Goal: Information Seeking & Learning: Find specific page/section

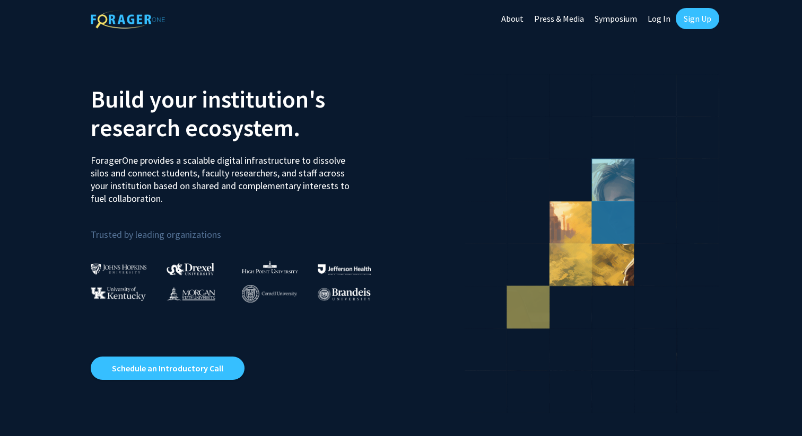
click at [659, 17] on link "Log In" at bounding box center [658, 18] width 33 height 37
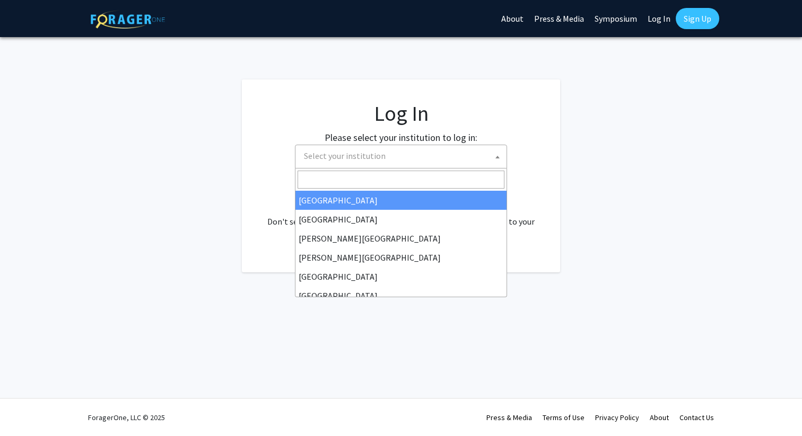
click at [437, 156] on span "Select your institution" at bounding box center [403, 156] width 207 height 22
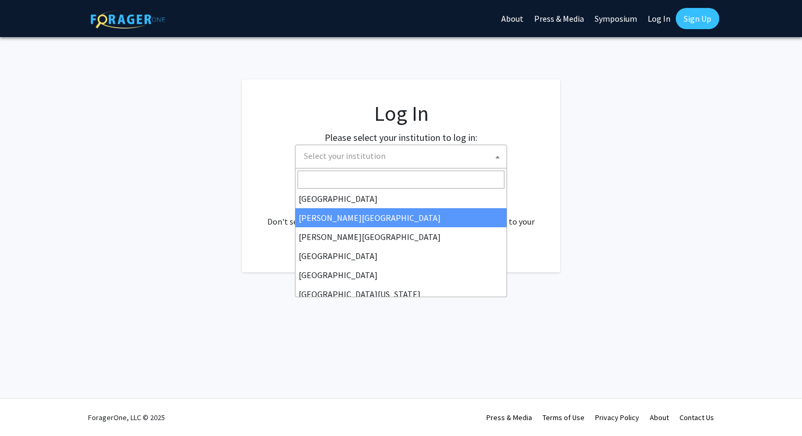
scroll to position [22, 0]
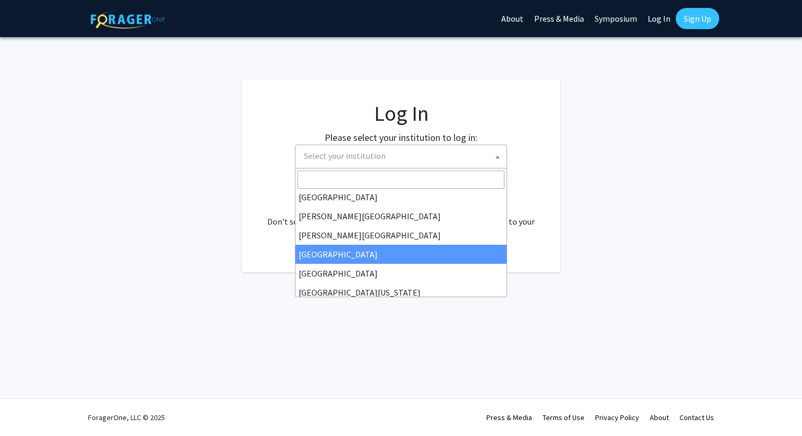
select select "6"
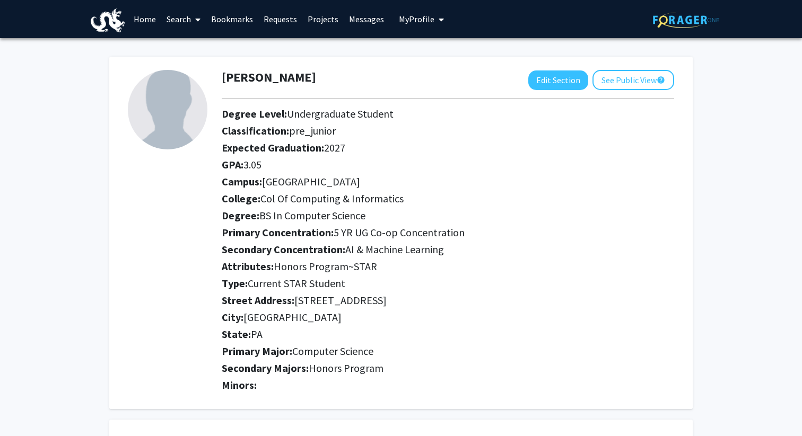
click at [188, 14] on link "Search" at bounding box center [183, 19] width 45 height 37
click at [201, 46] on span "Faculty/Staff" at bounding box center [200, 48] width 78 height 21
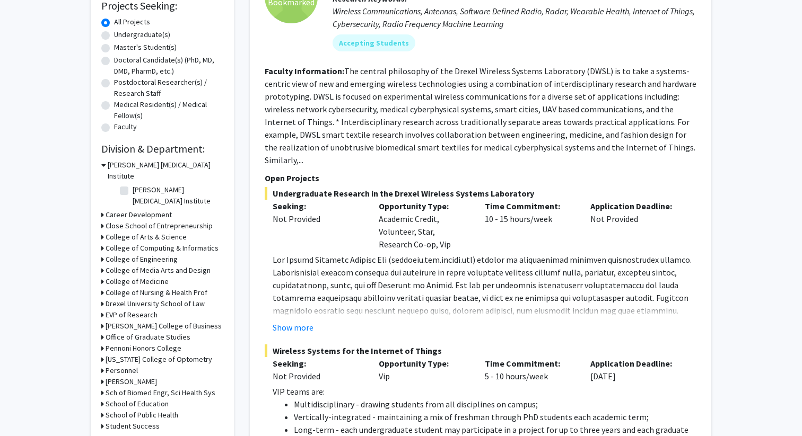
scroll to position [190, 0]
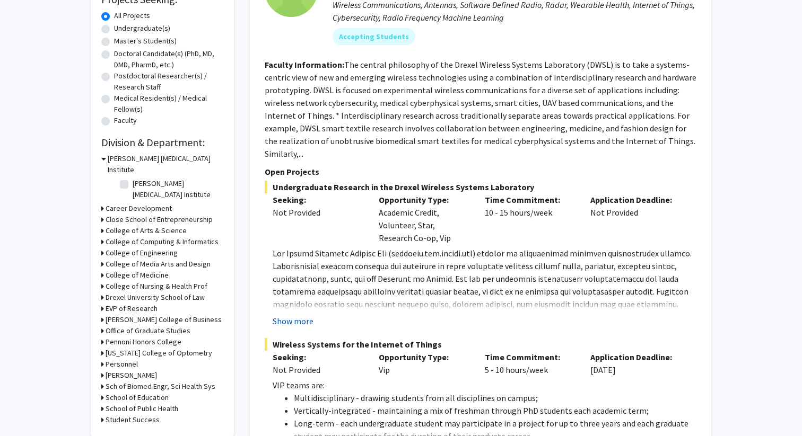
click at [298, 315] on button "Show more" at bounding box center [293, 321] width 41 height 13
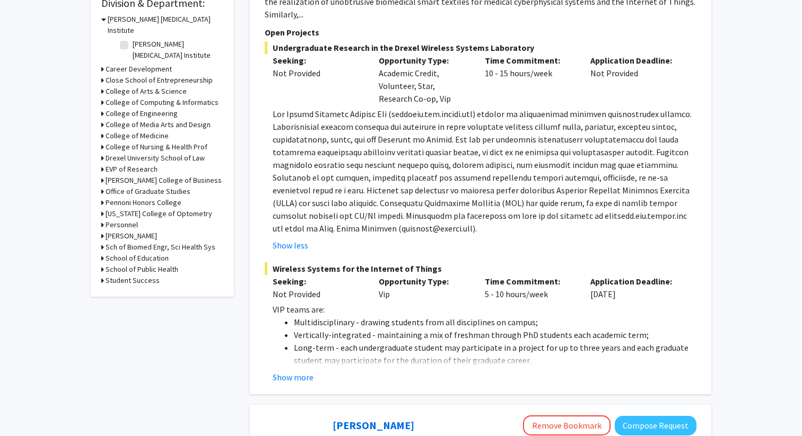
scroll to position [331, 0]
click at [300, 370] on button "Show more" at bounding box center [293, 376] width 41 height 13
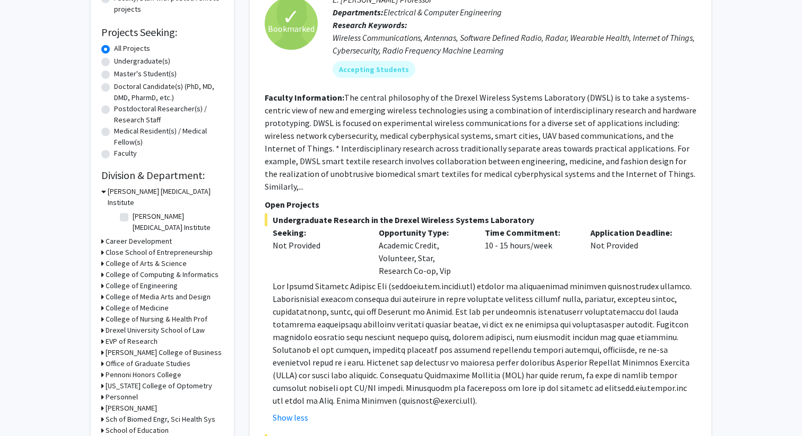
scroll to position [159, 0]
click at [151, 279] on h3 "College of Engineering" at bounding box center [142, 284] width 72 height 11
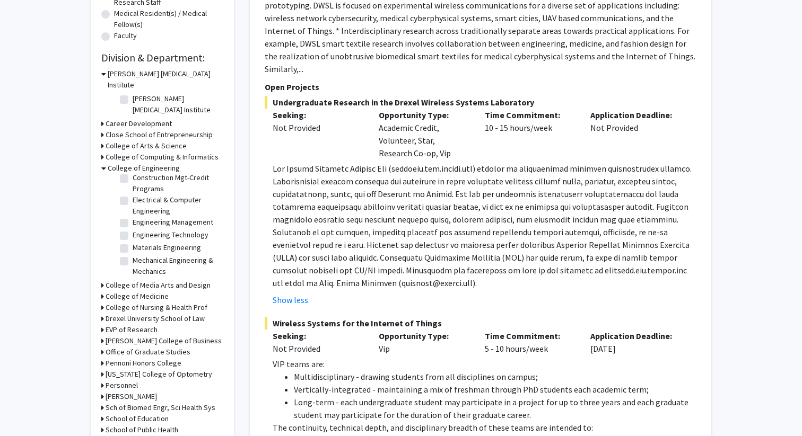
scroll to position [277, 0]
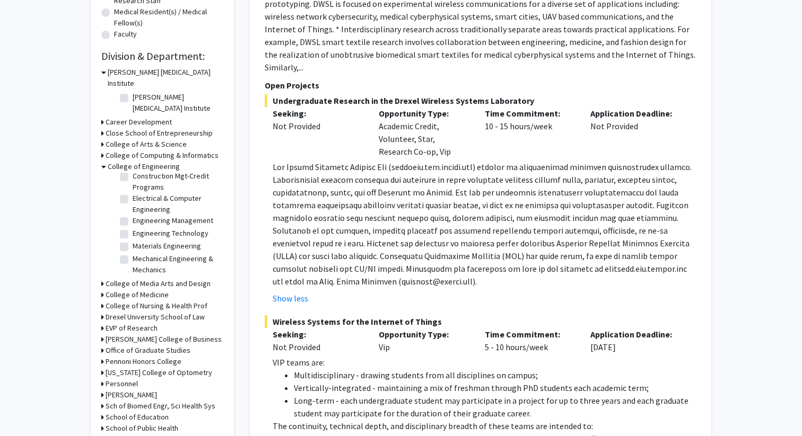
click at [162, 150] on h3 "College of Computing & Informatics" at bounding box center [162, 155] width 113 height 11
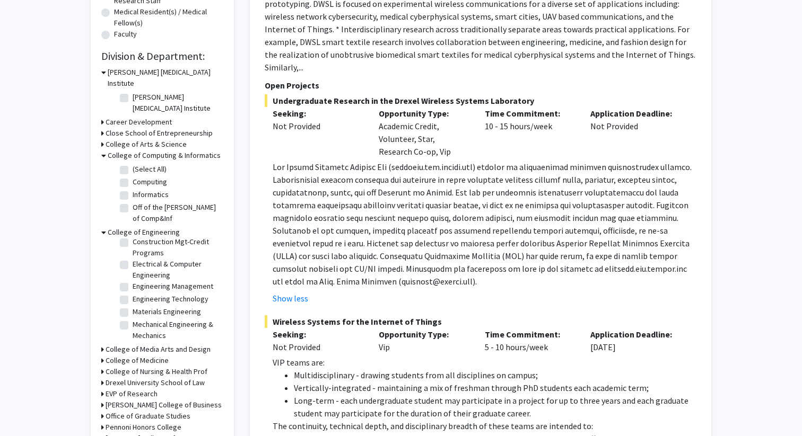
click at [133, 164] on label "(Select All)" at bounding box center [150, 169] width 34 height 11
click at [133, 164] on input "(Select All)" at bounding box center [136, 167] width 7 height 7
checkbox input "true"
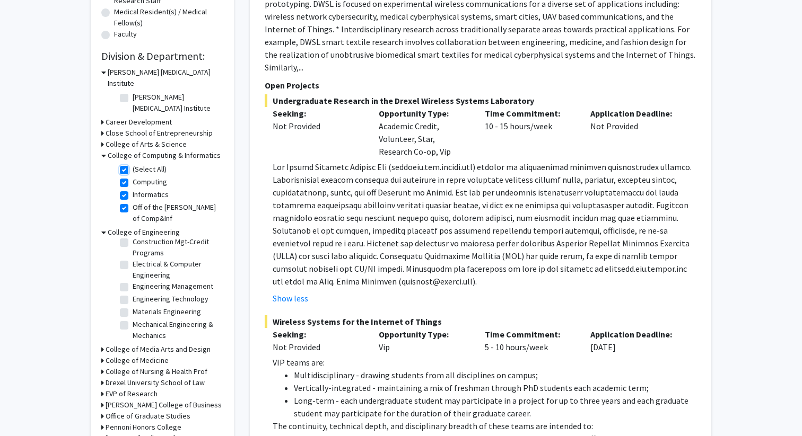
checkbox input "true"
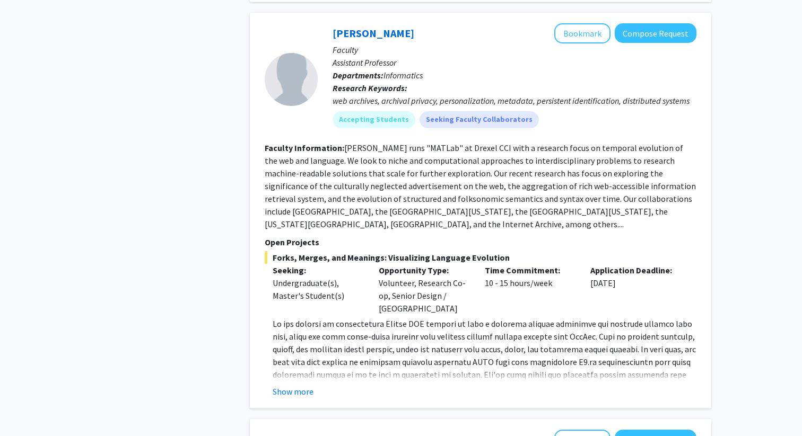
scroll to position [1671, 0]
click at [302, 387] on button "Show more" at bounding box center [293, 393] width 41 height 13
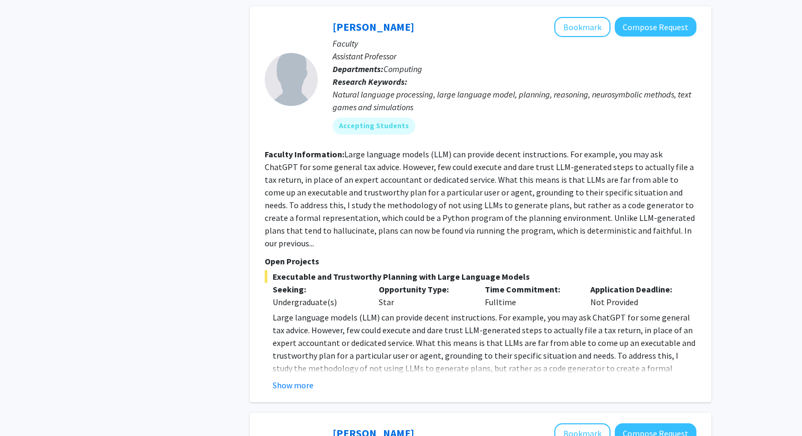
scroll to position [2175, 0]
click at [296, 379] on button "Show more" at bounding box center [293, 385] width 41 height 13
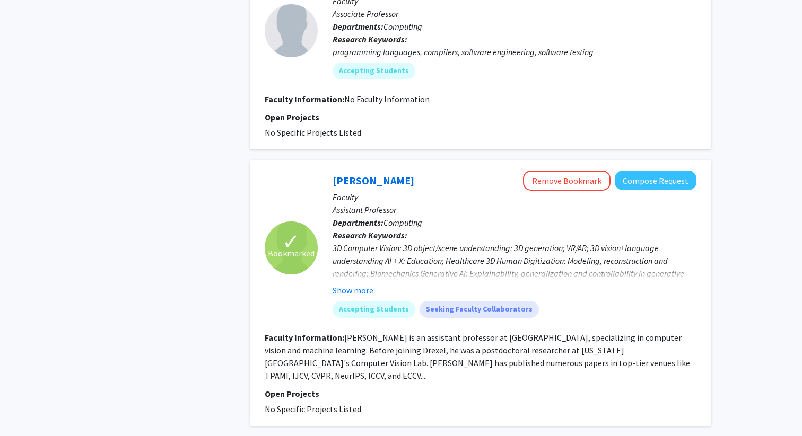
scroll to position [3483, 0]
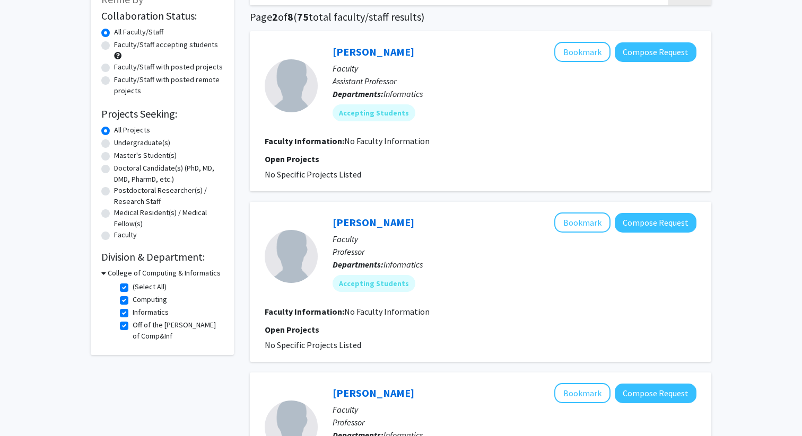
scroll to position [81, 0]
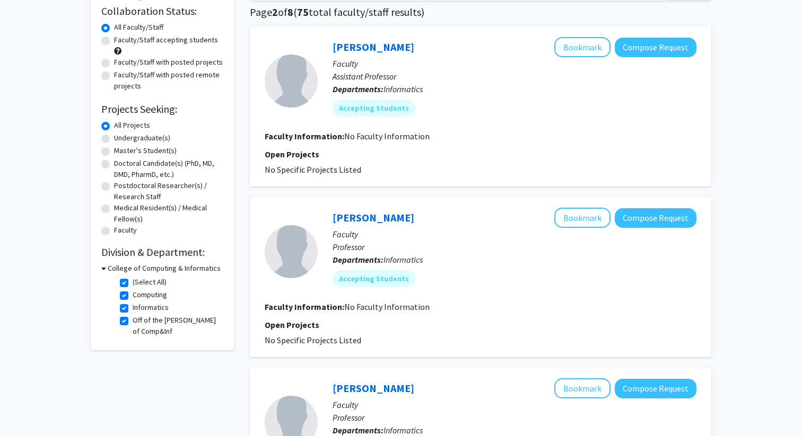
click at [108, 272] on h3 "College of Computing & Informatics" at bounding box center [164, 268] width 113 height 11
click at [124, 256] on h2 "Division & Department:" at bounding box center [162, 252] width 122 height 13
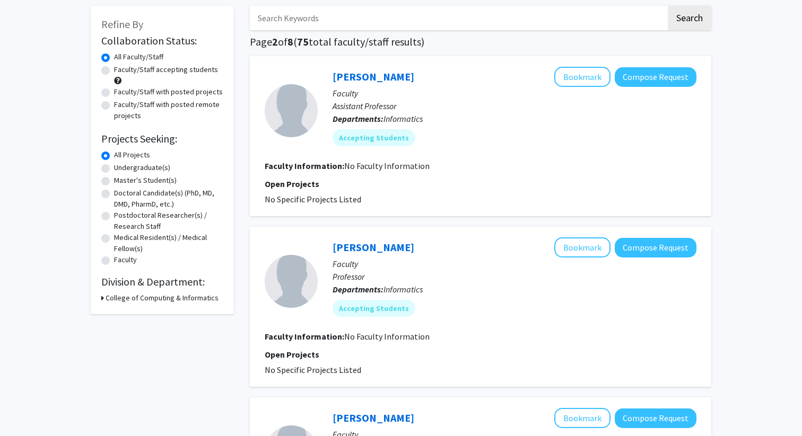
scroll to position [0, 0]
